Goal: Find specific page/section: Find specific page/section

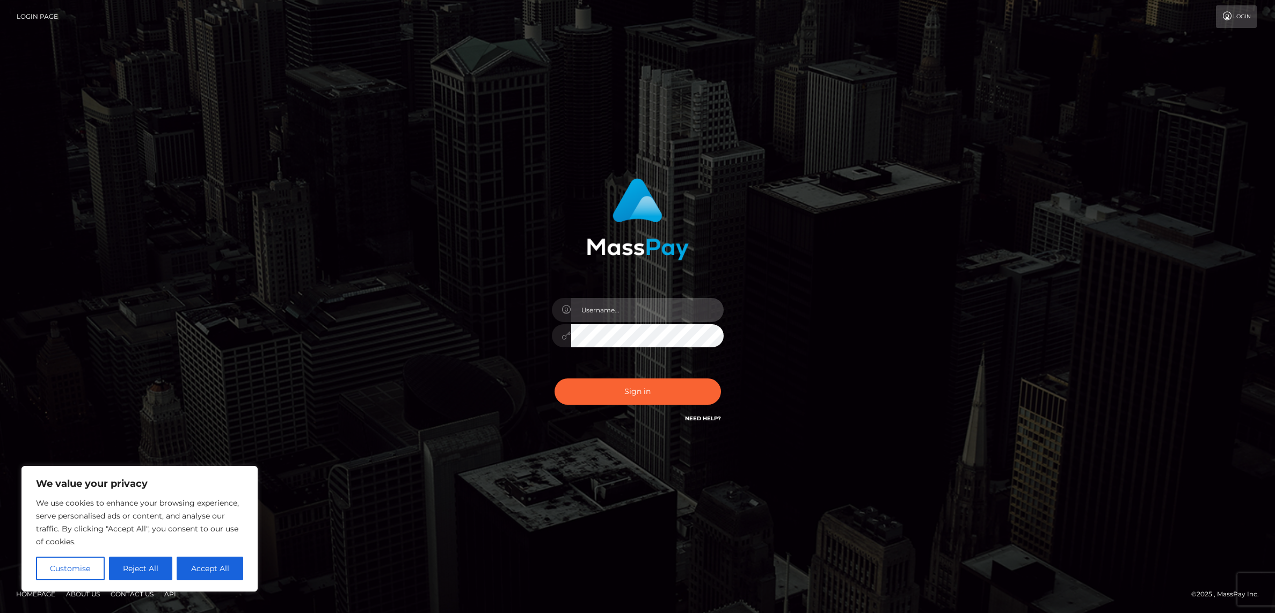
type input "alexism"
click at [622, 390] on button "Sign in" at bounding box center [638, 391] width 166 height 26
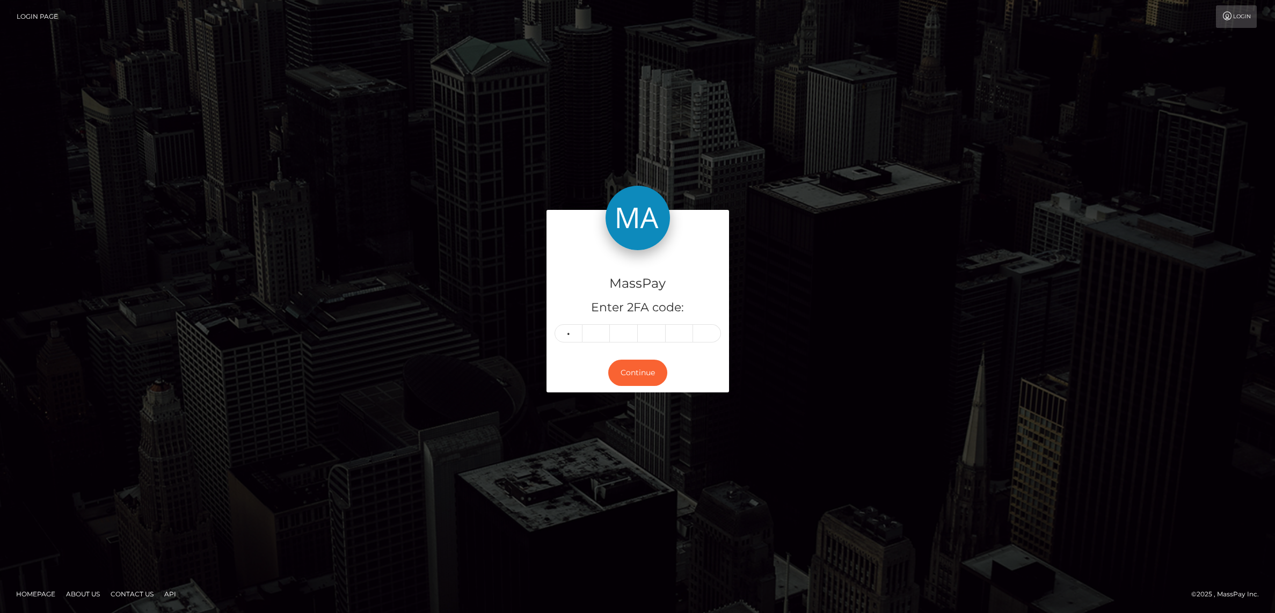
type input "5"
type input "7"
type input "0"
type input "9"
type input "6"
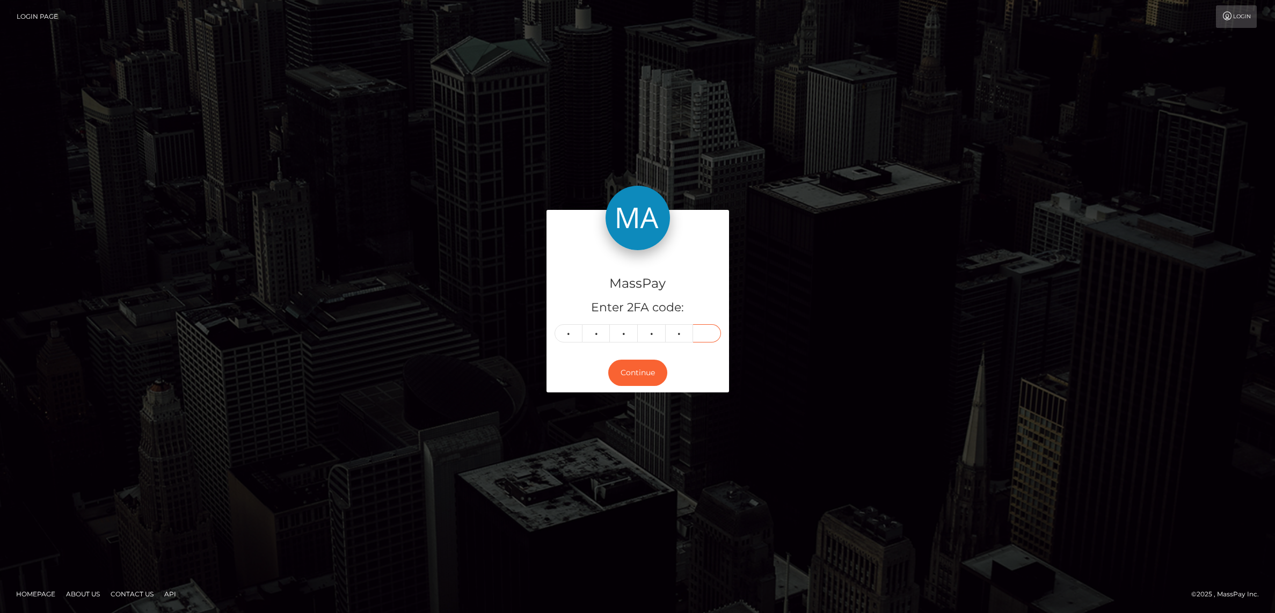
type input "3"
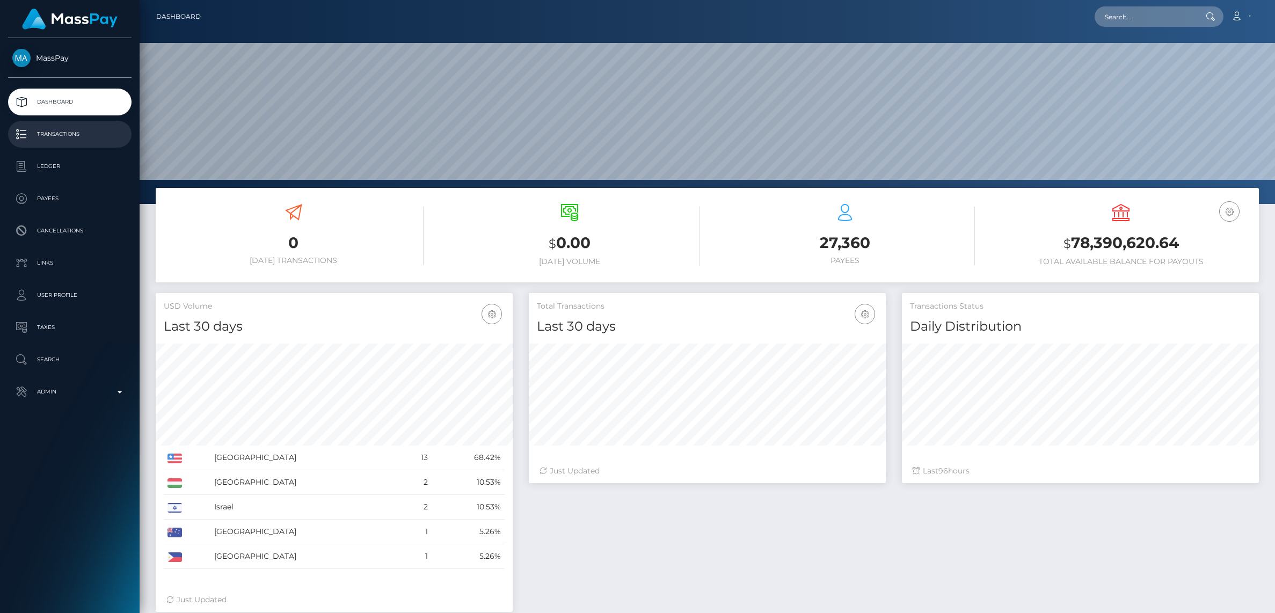
click at [43, 132] on p "Transactions" at bounding box center [69, 134] width 115 height 16
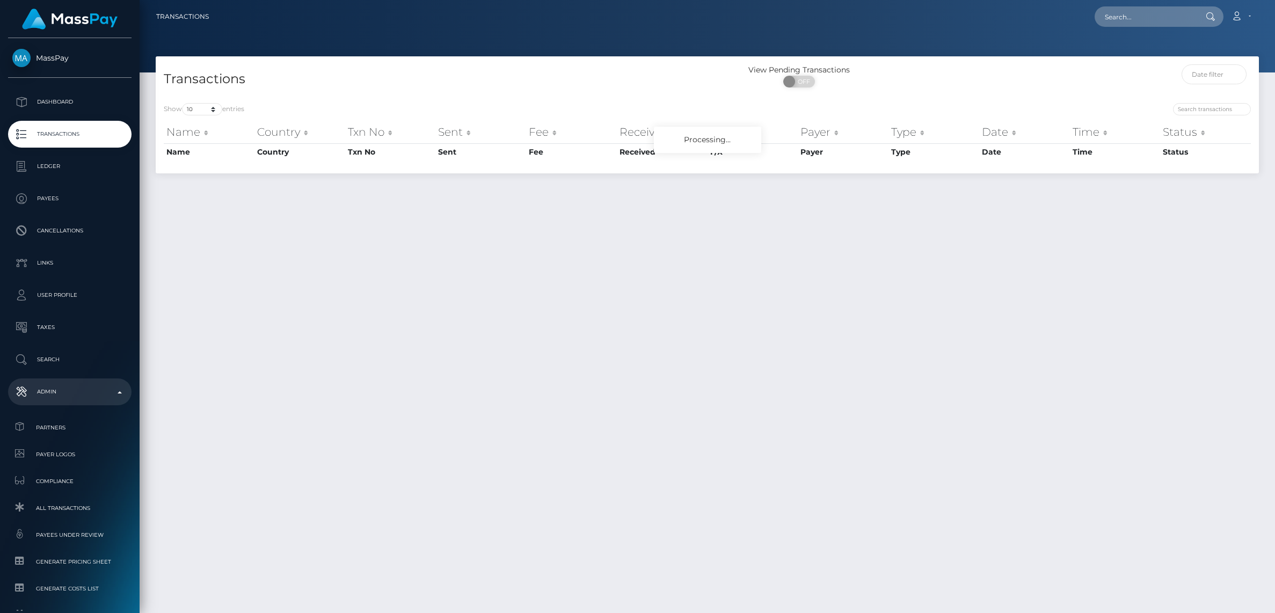
scroll to position [98, 0]
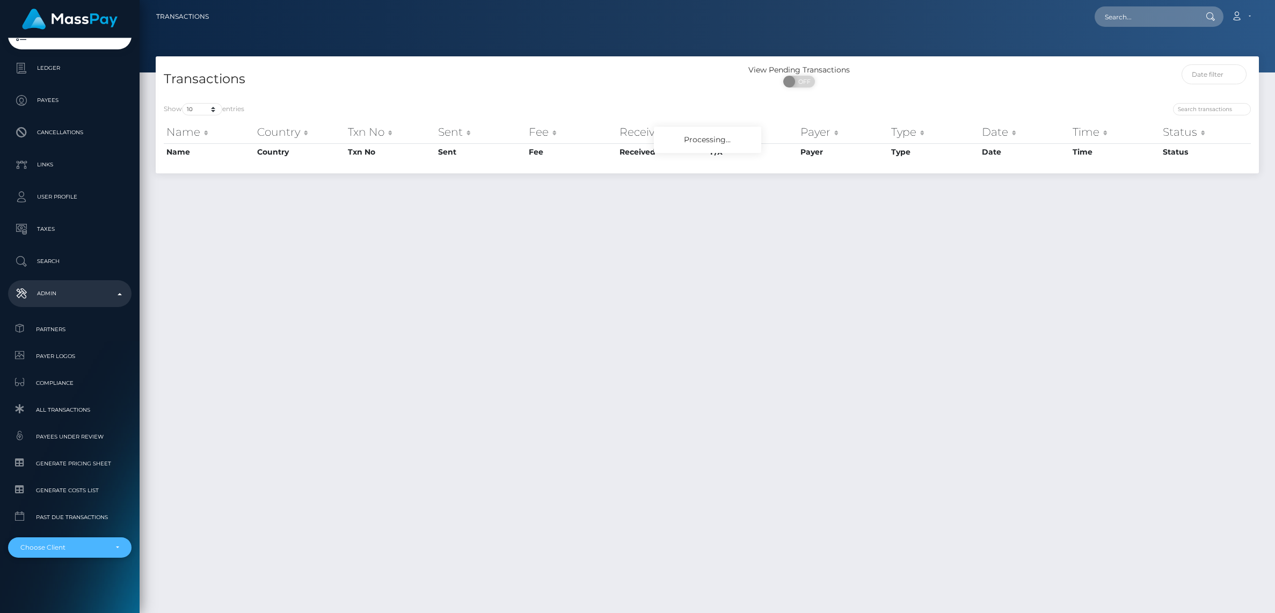
click at [33, 544] on div "Choose Client" at bounding box center [63, 547] width 86 height 9
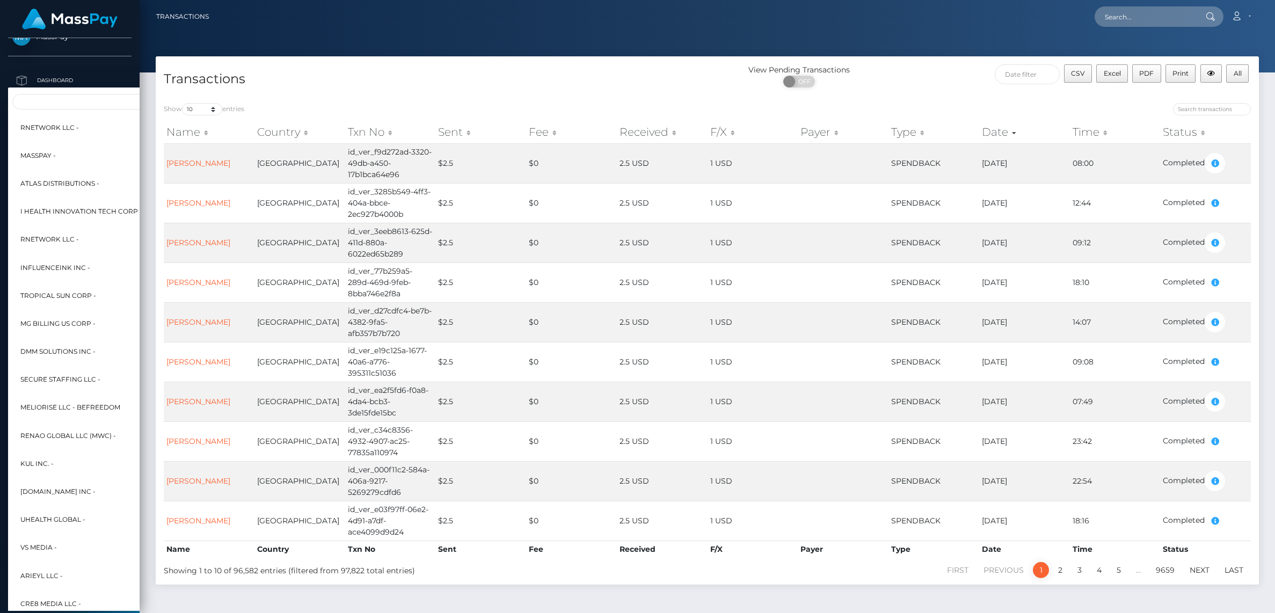
scroll to position [0, 0]
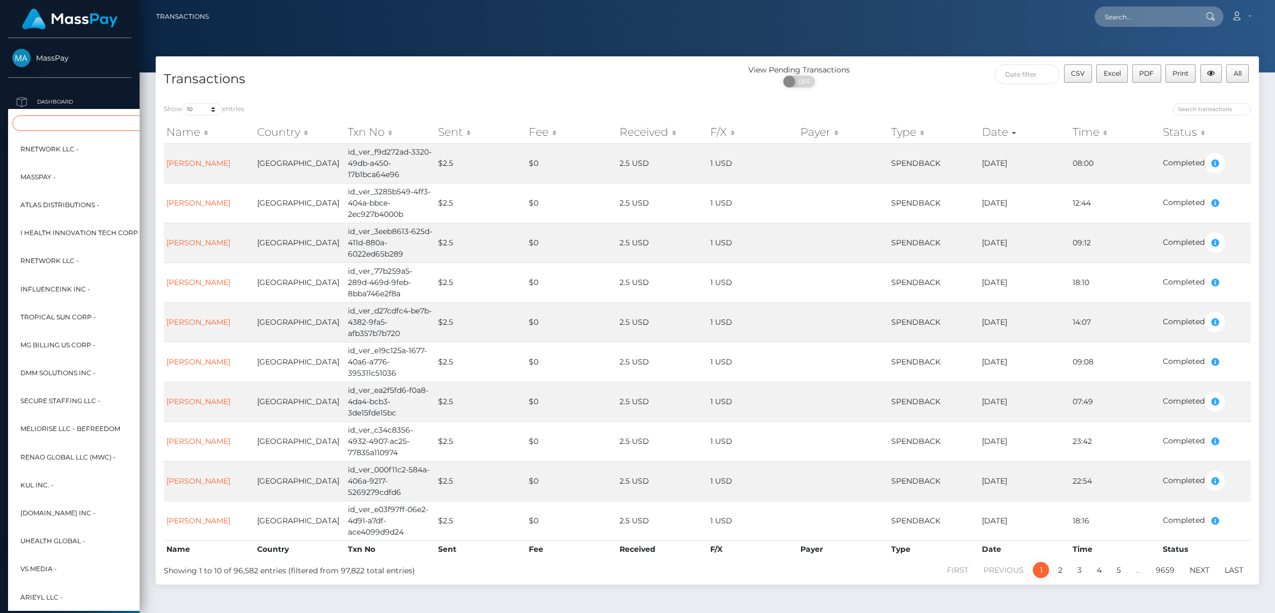
click at [55, 120] on input "Search" at bounding box center [130, 123] width 236 height 16
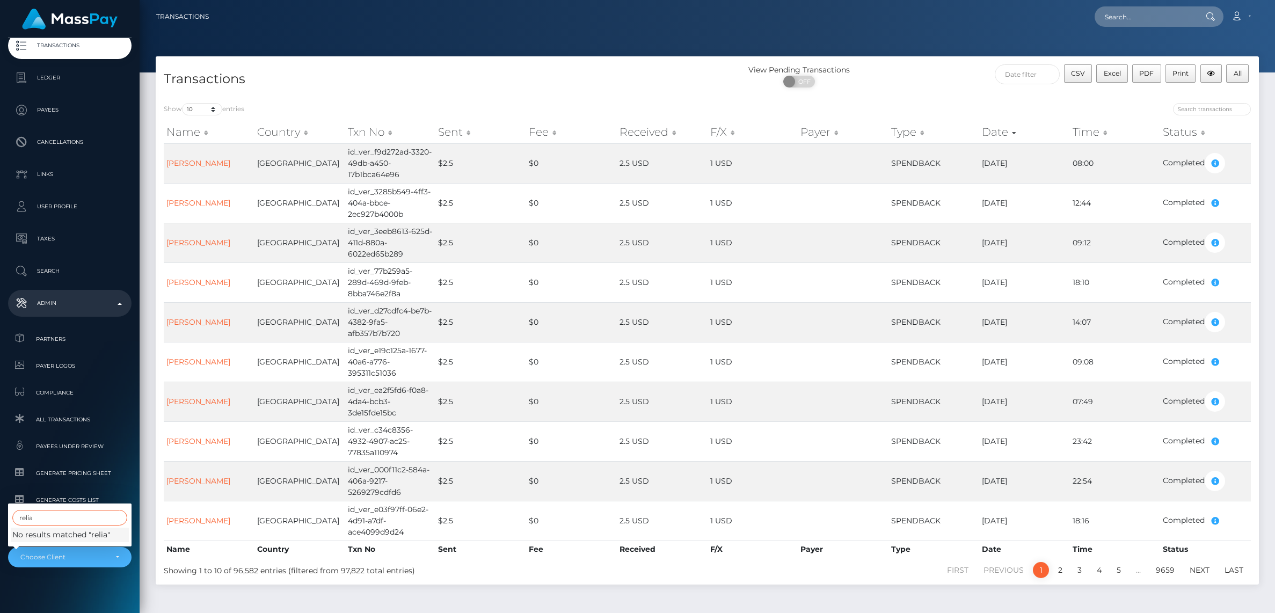
scroll to position [90, 0]
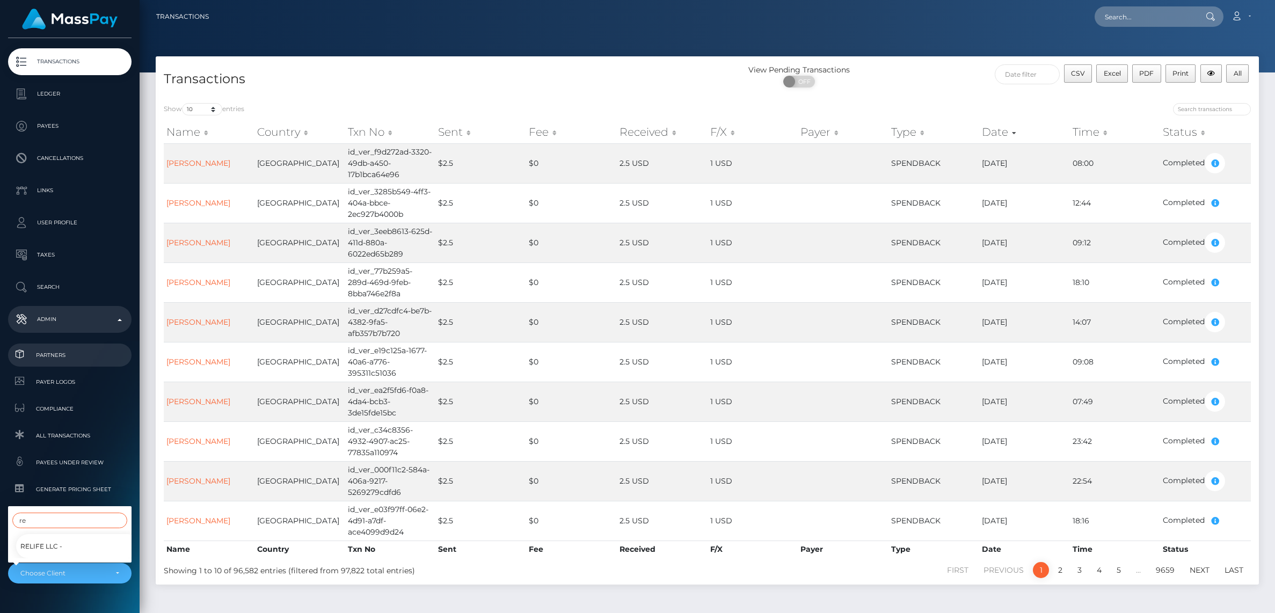
type input "r"
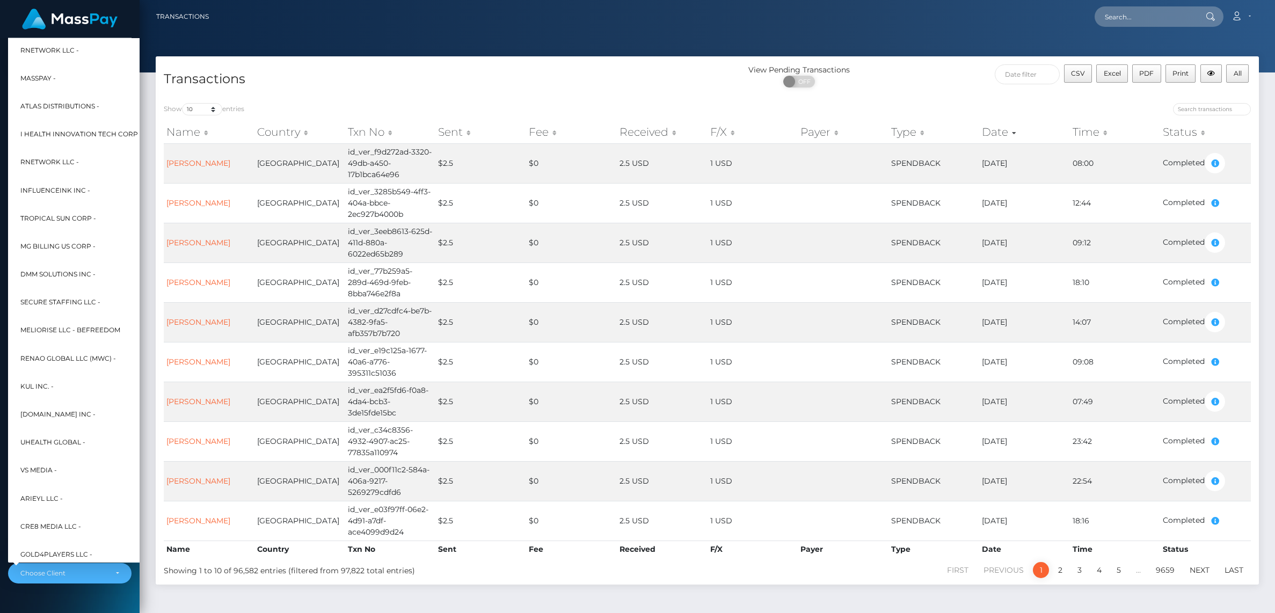
scroll to position [55, 0]
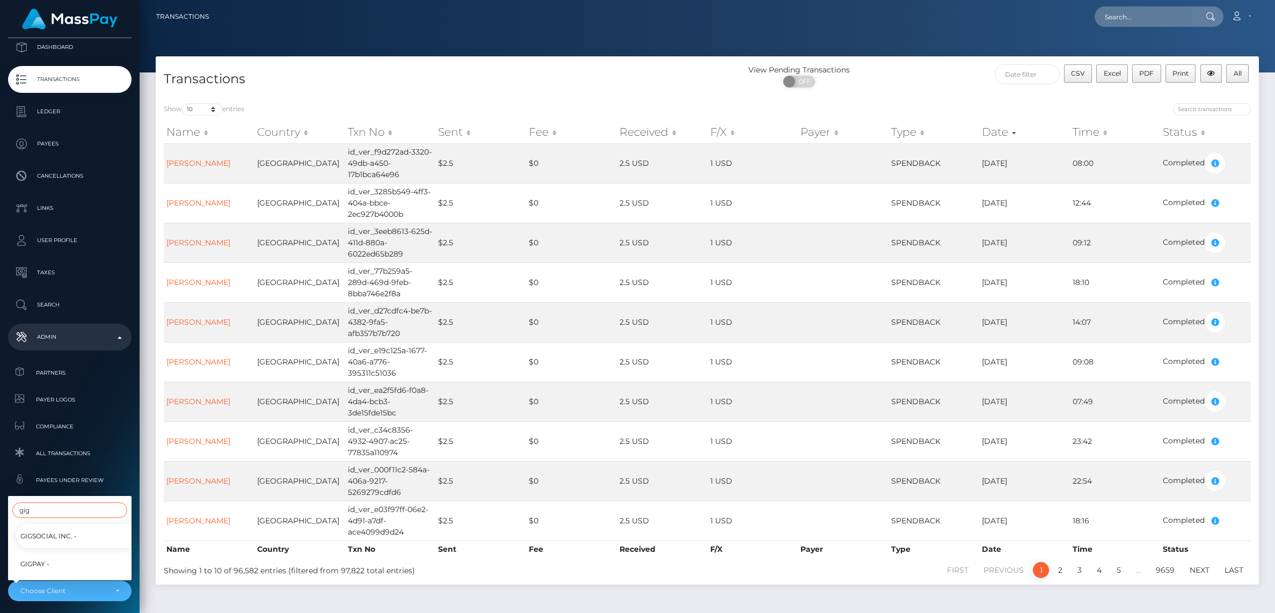
type input "gig"
click at [39, 564] on span "GigPay -" at bounding box center [34, 564] width 29 height 14
select select "249"
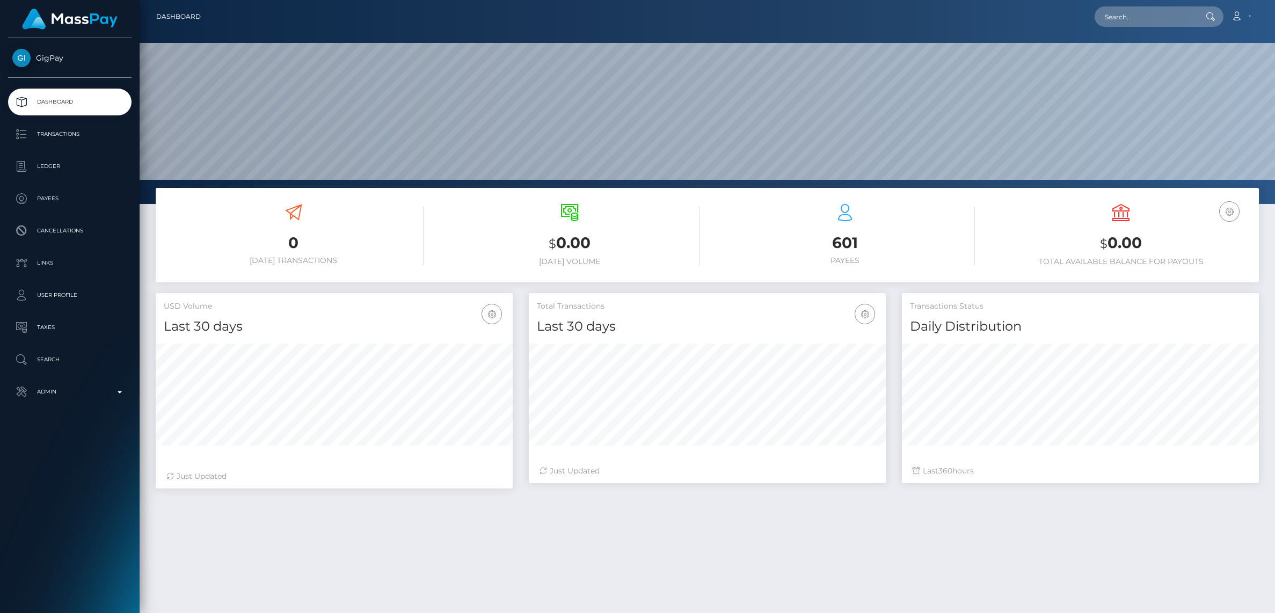
scroll to position [190, 357]
click at [34, 126] on p "Transactions" at bounding box center [69, 134] width 115 height 16
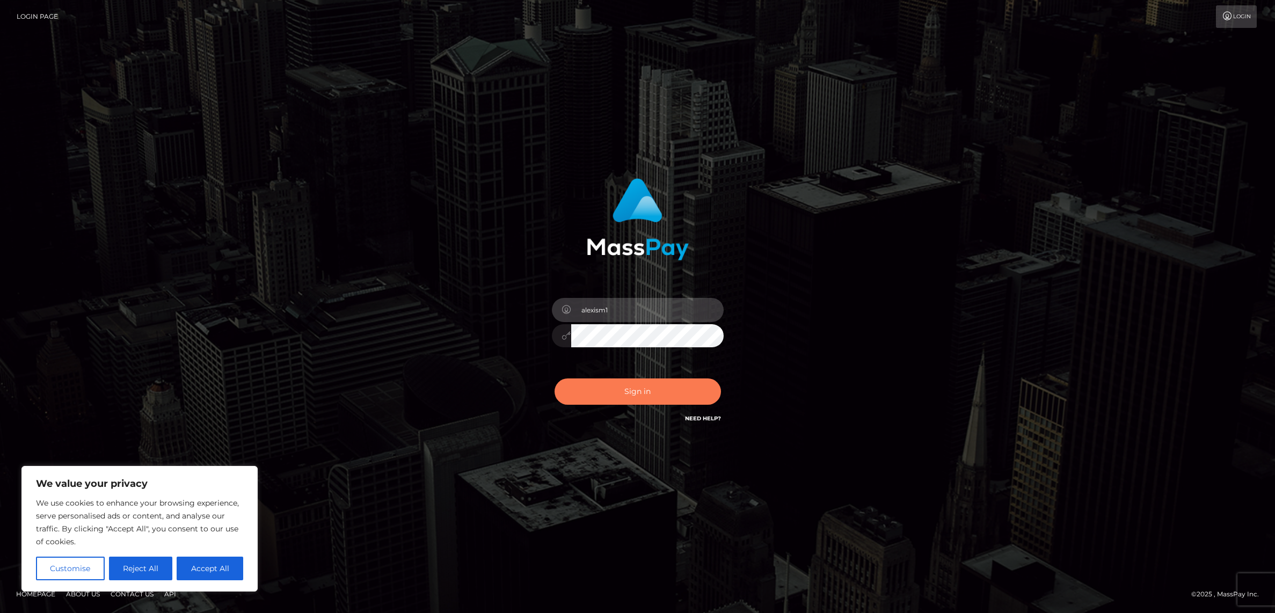
type input "alexism"
click at [555, 378] on button "Sign in" at bounding box center [638, 391] width 166 height 26
type input "alexism161678"
click at [555, 378] on button "Sign in" at bounding box center [638, 391] width 166 height 26
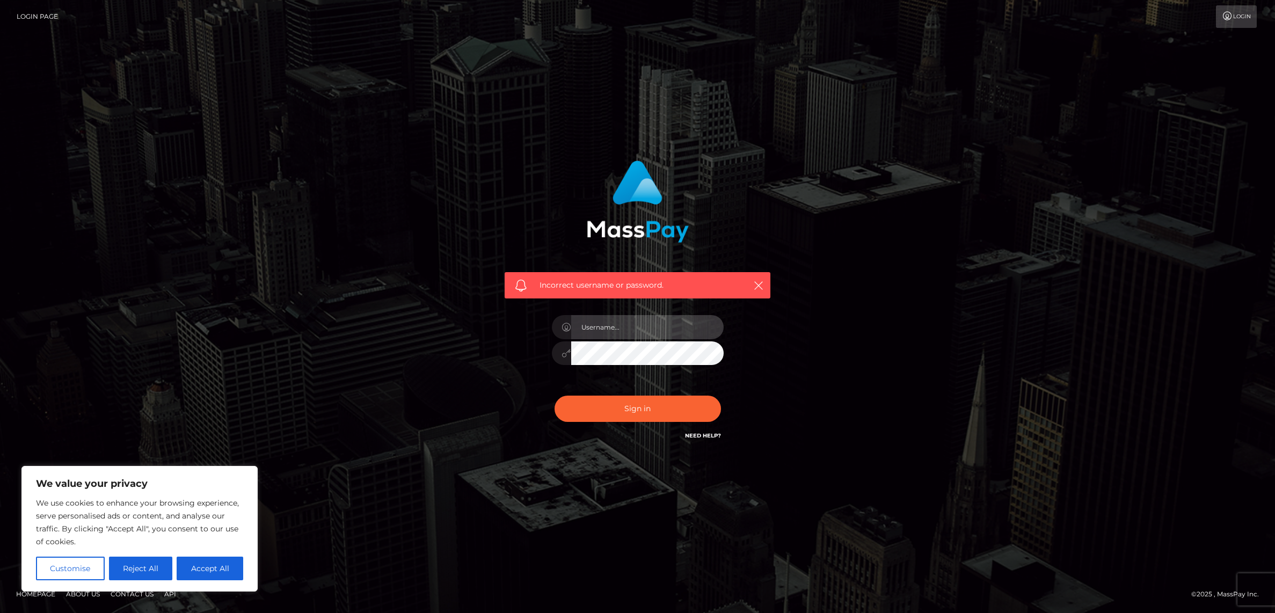
type input "alexism"
click at [653, 409] on button "Sign in" at bounding box center [638, 409] width 166 height 26
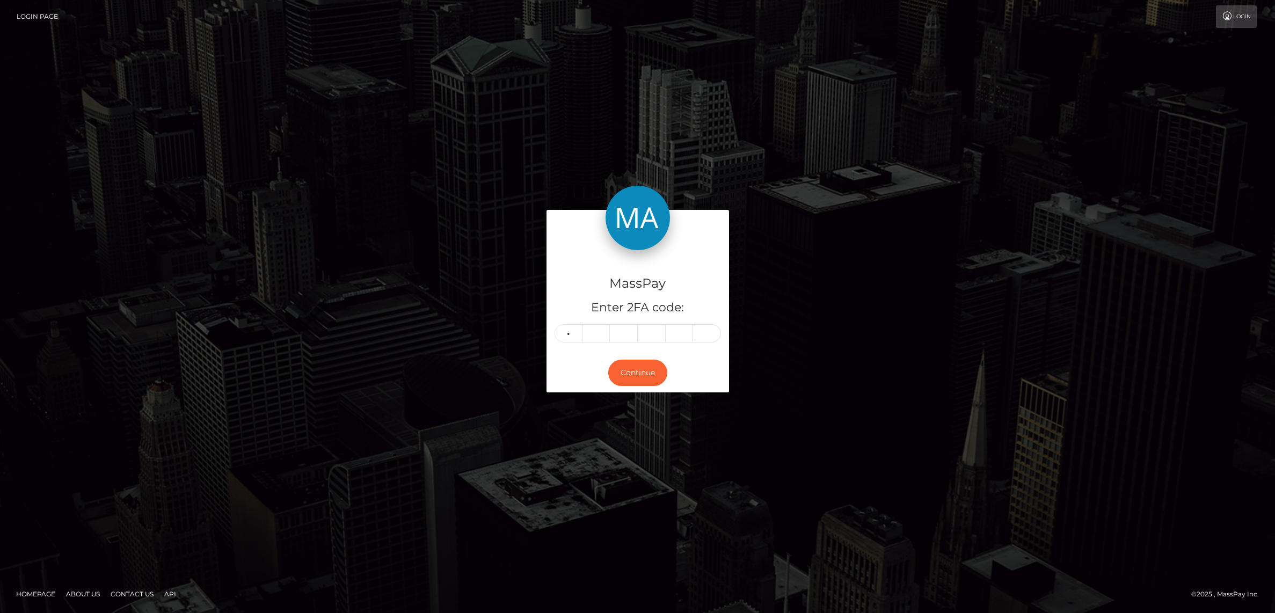
type input "0"
type input "9"
type input "5"
type input "1"
type input "8"
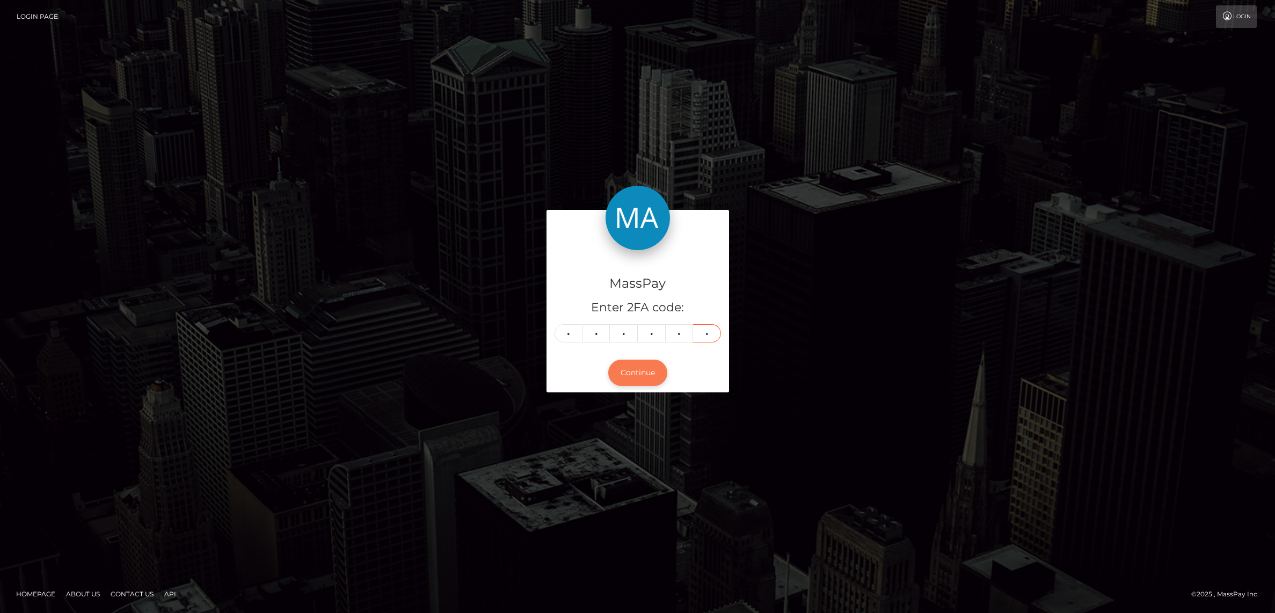
type input "3"
click at [647, 381] on button "Continue" at bounding box center [637, 373] width 59 height 26
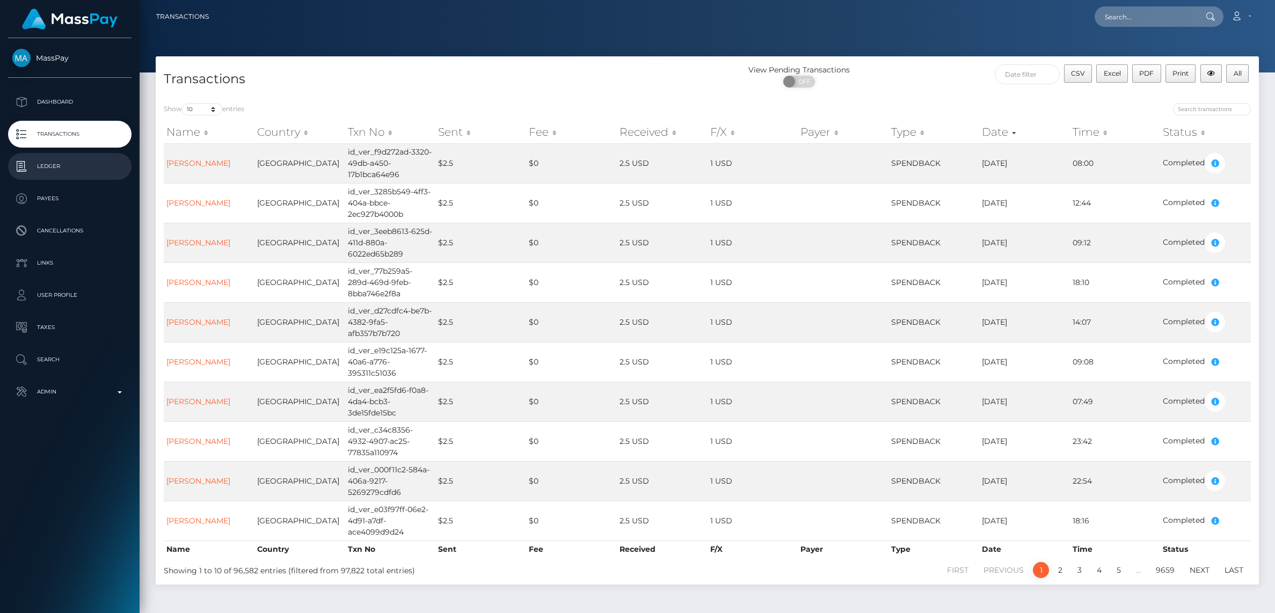
click at [68, 162] on p "Ledger" at bounding box center [69, 166] width 115 height 16
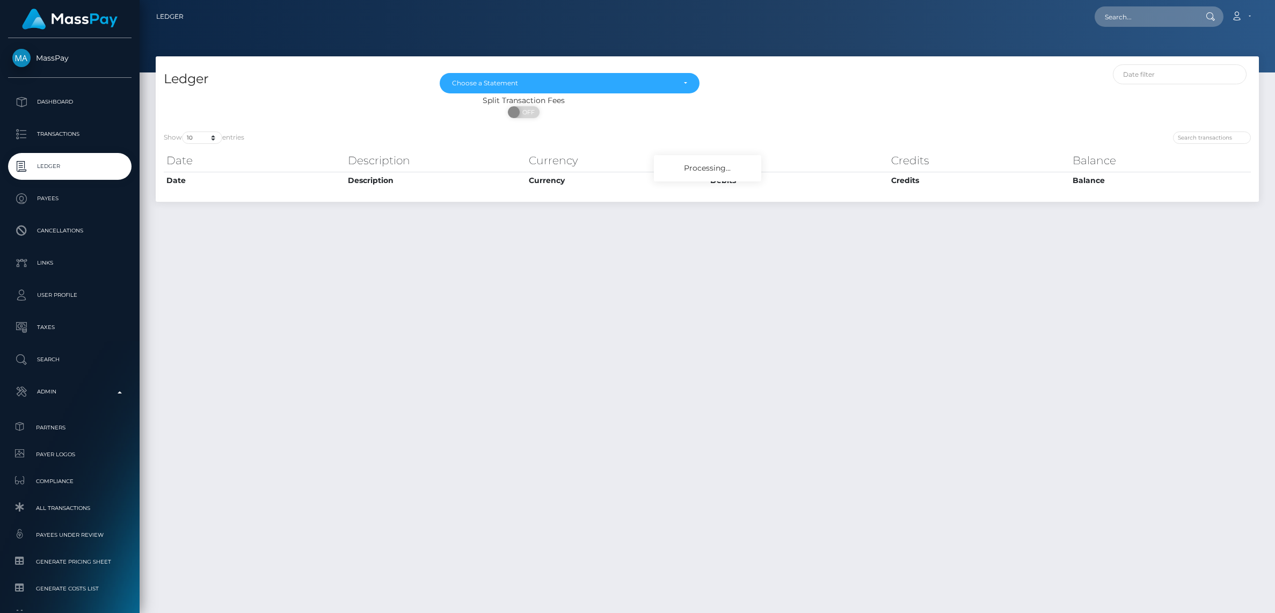
scroll to position [89, 0]
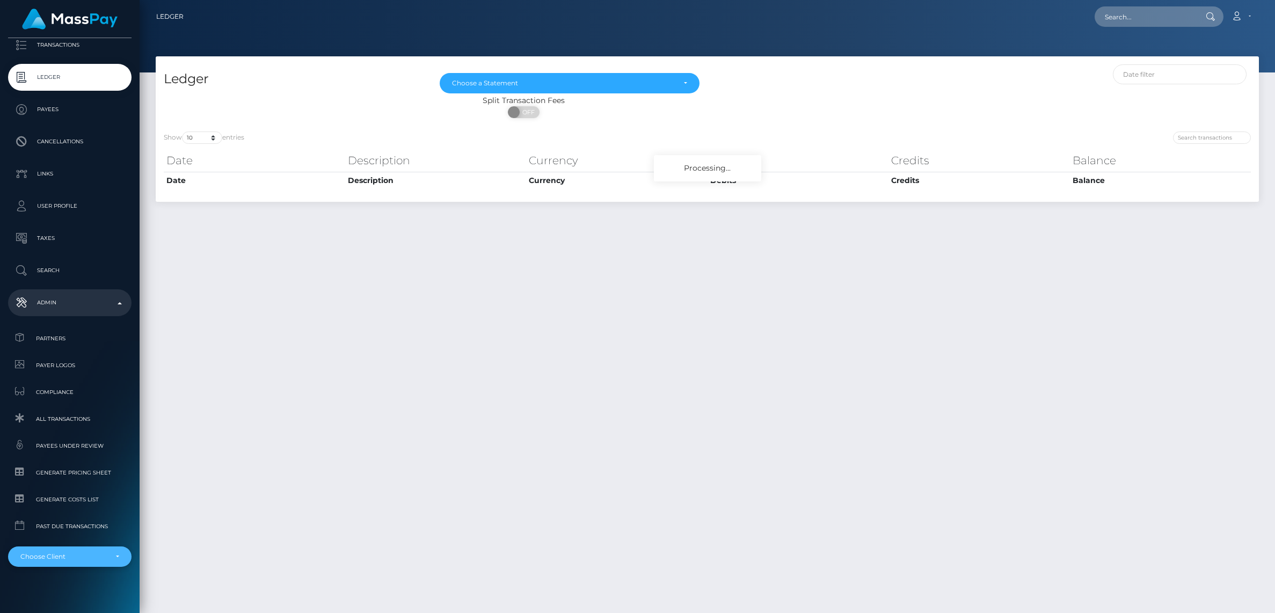
click at [40, 555] on div "Choose Client" at bounding box center [63, 556] width 86 height 9
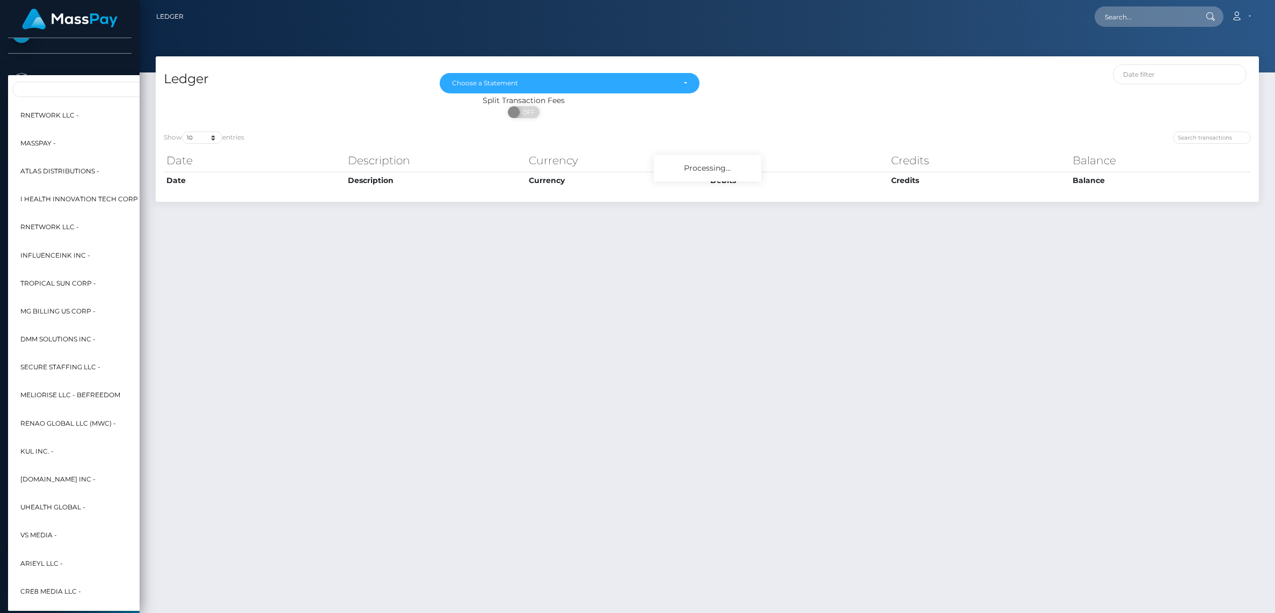
scroll to position [0, 0]
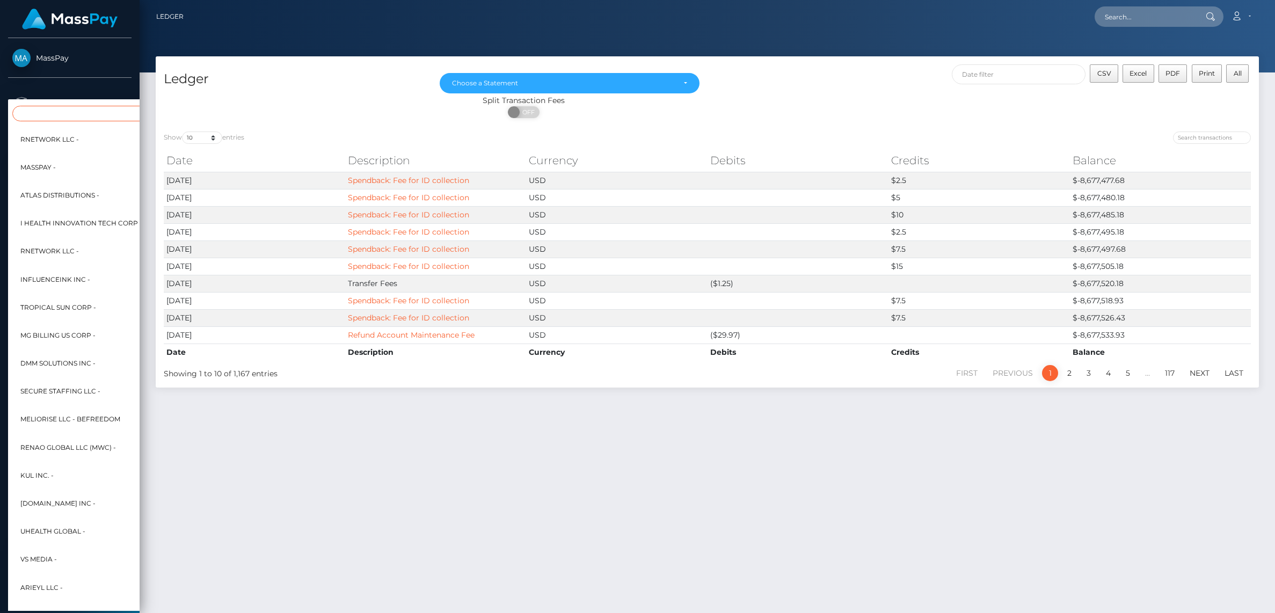
click at [60, 115] on input "Search" at bounding box center [130, 114] width 236 height 16
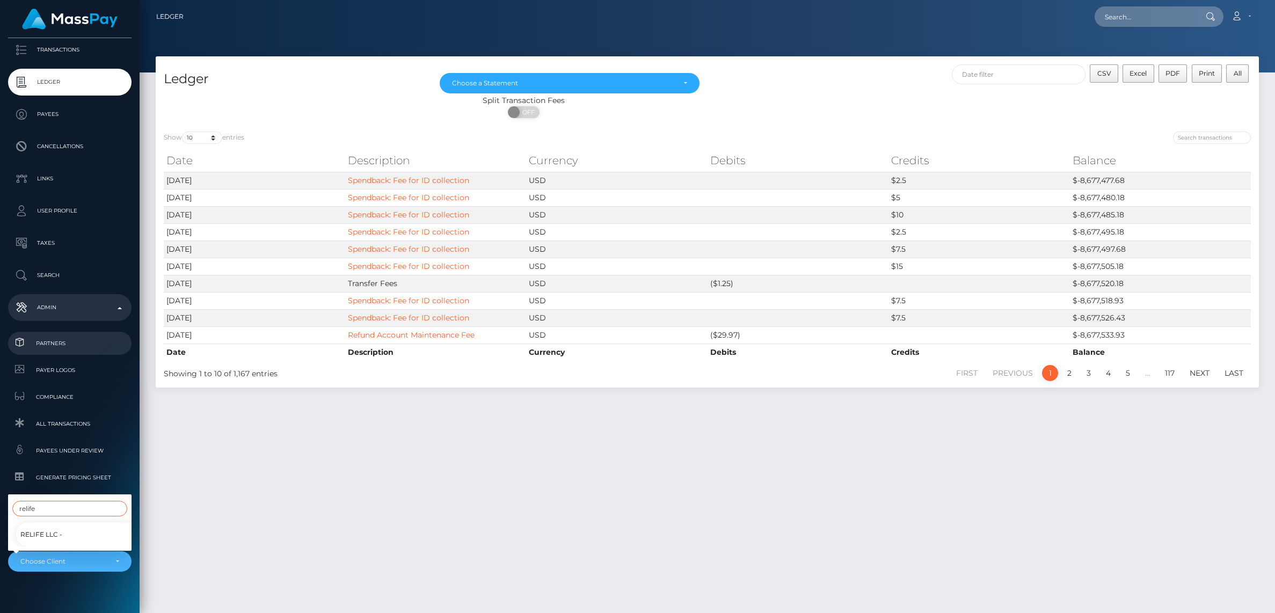
scroll to position [86, 0]
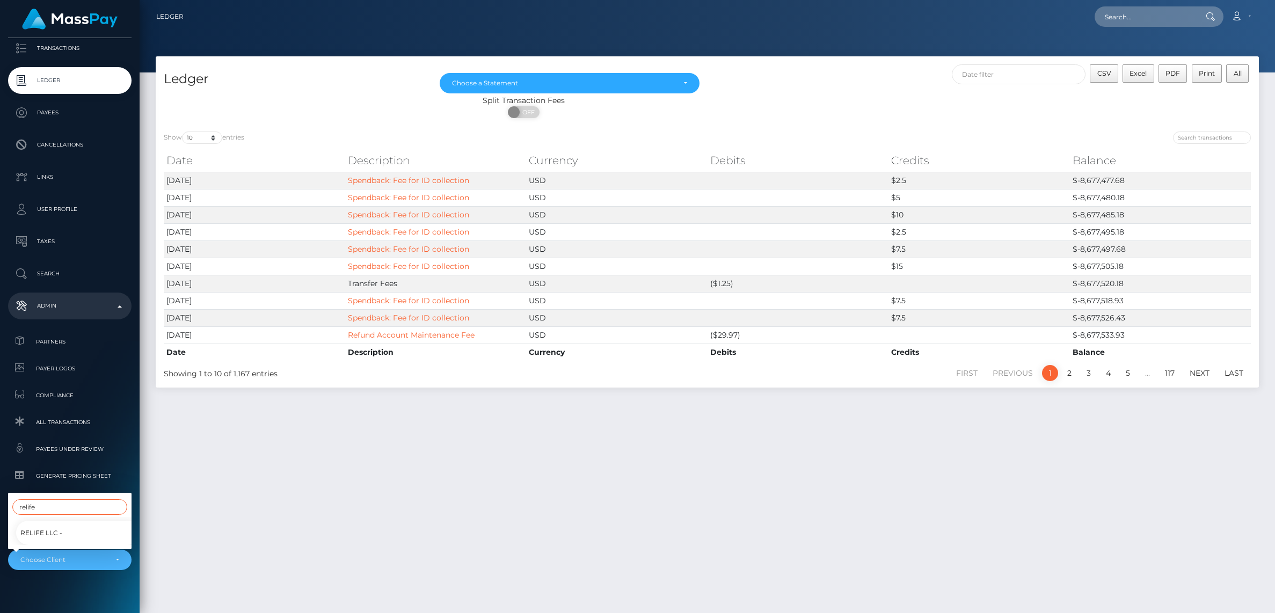
type input "relife"
click at [37, 533] on span "RELIFE LLC -" at bounding box center [41, 533] width 42 height 14
select select "335"
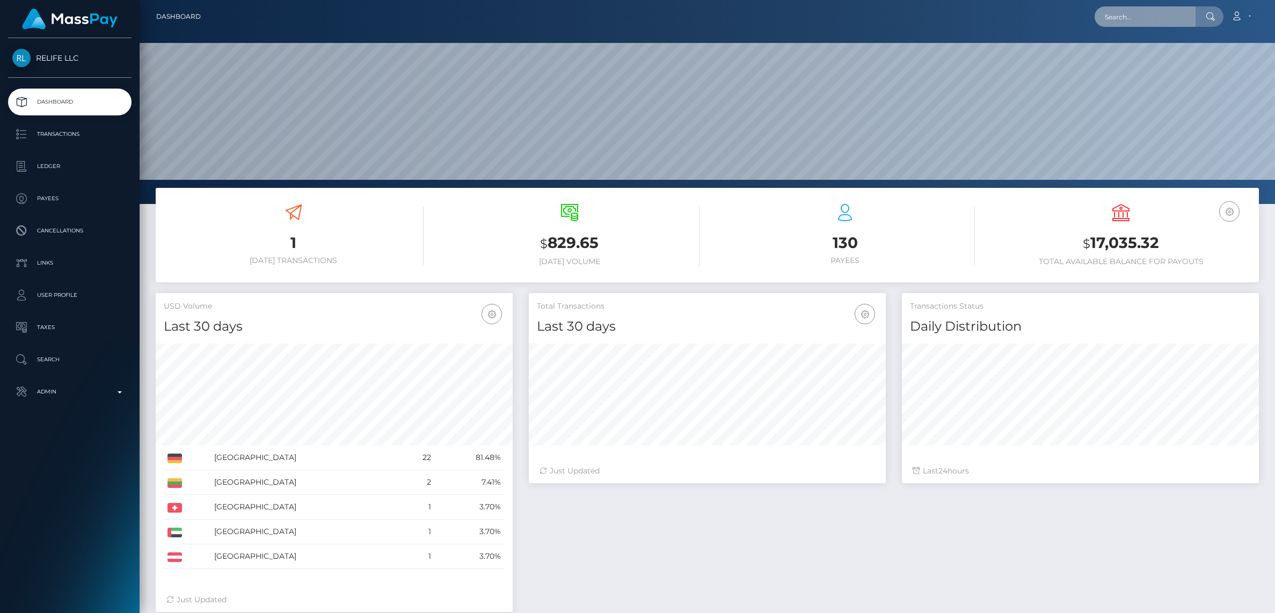
click at [1174, 13] on input "text" at bounding box center [1145, 16] width 101 height 20
type input "zinrai"
click at [1120, 59] on link "Zinrai LLC" at bounding box center [1138, 56] width 86 height 20
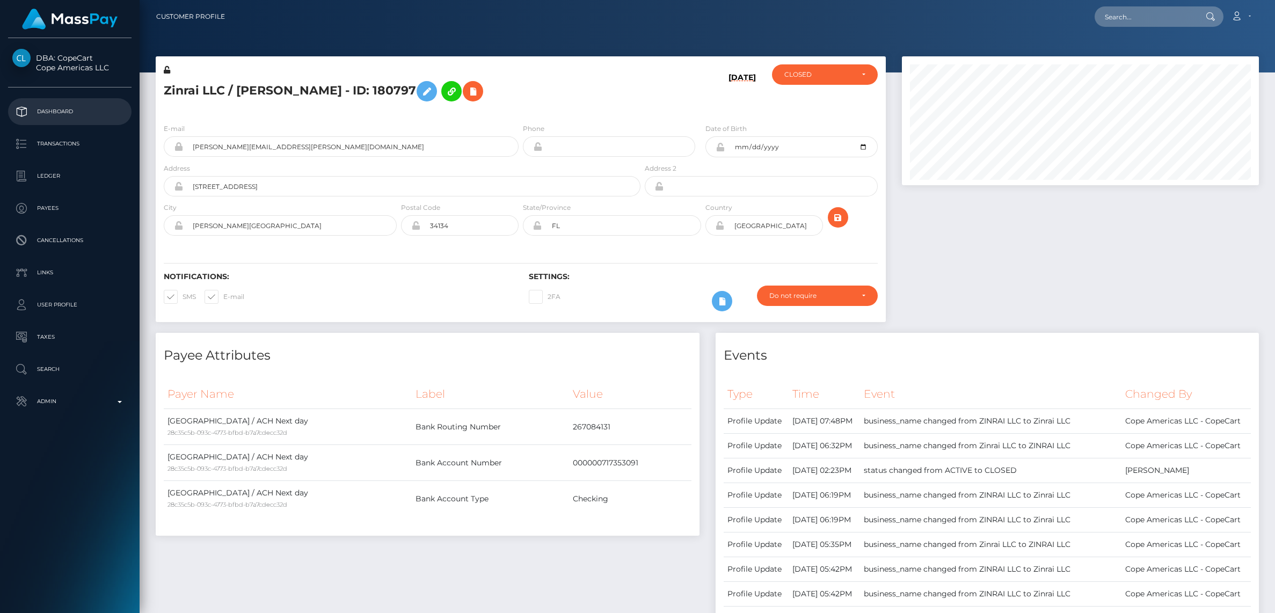
click at [68, 116] on p "Dashboard" at bounding box center [69, 112] width 115 height 16
